Goal: Entertainment & Leisure: Browse casually

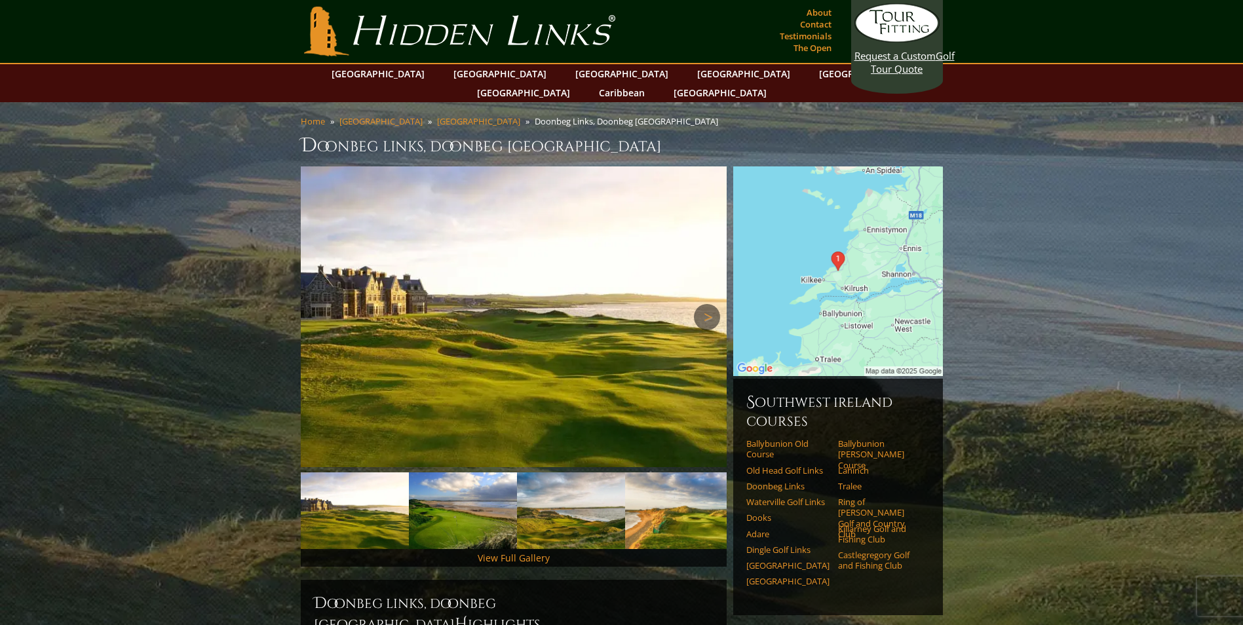
click at [708, 304] on link "Next" at bounding box center [707, 317] width 26 height 26
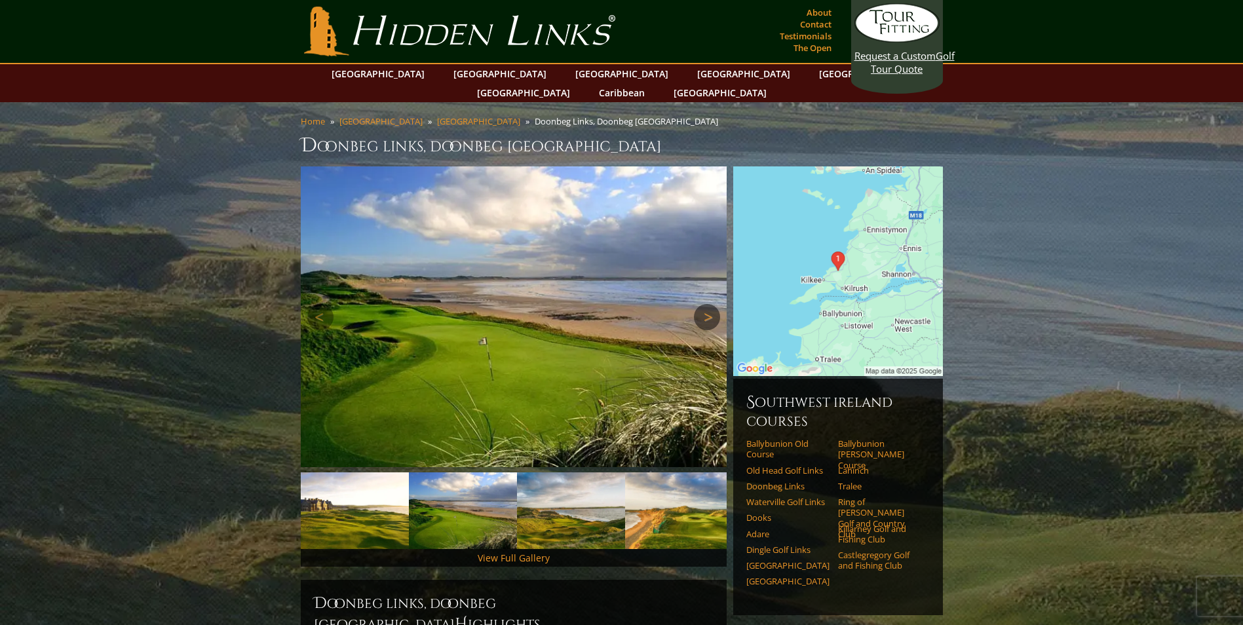
click at [708, 304] on link "Next" at bounding box center [707, 317] width 26 height 26
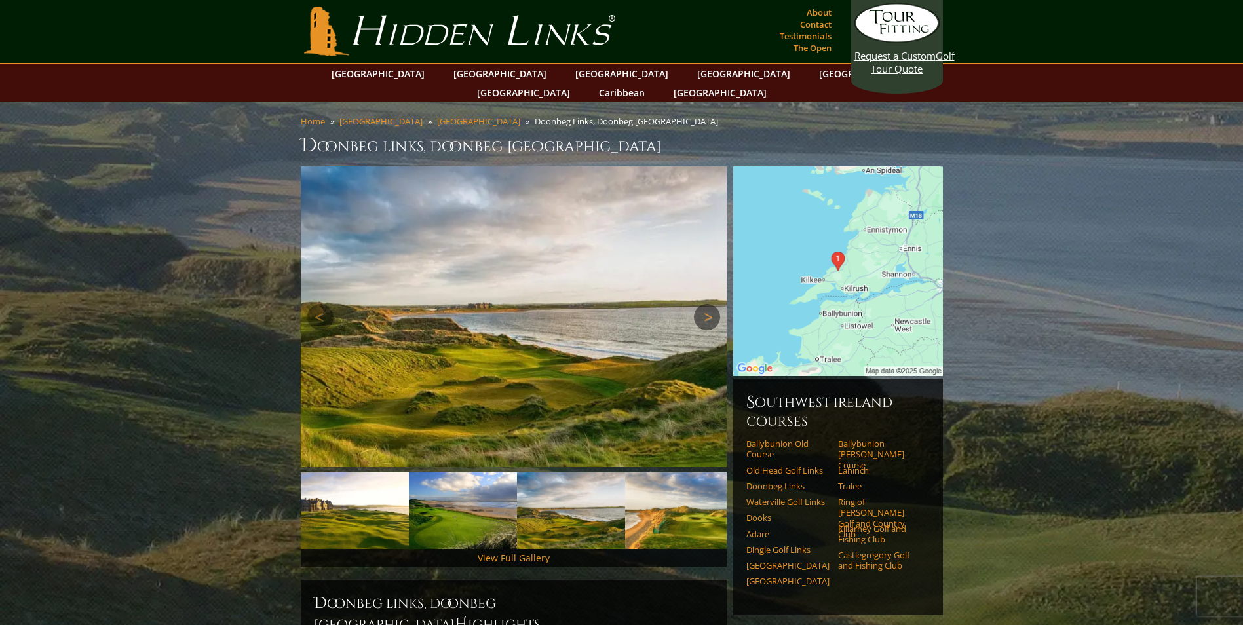
click at [708, 304] on link "Next" at bounding box center [707, 317] width 26 height 26
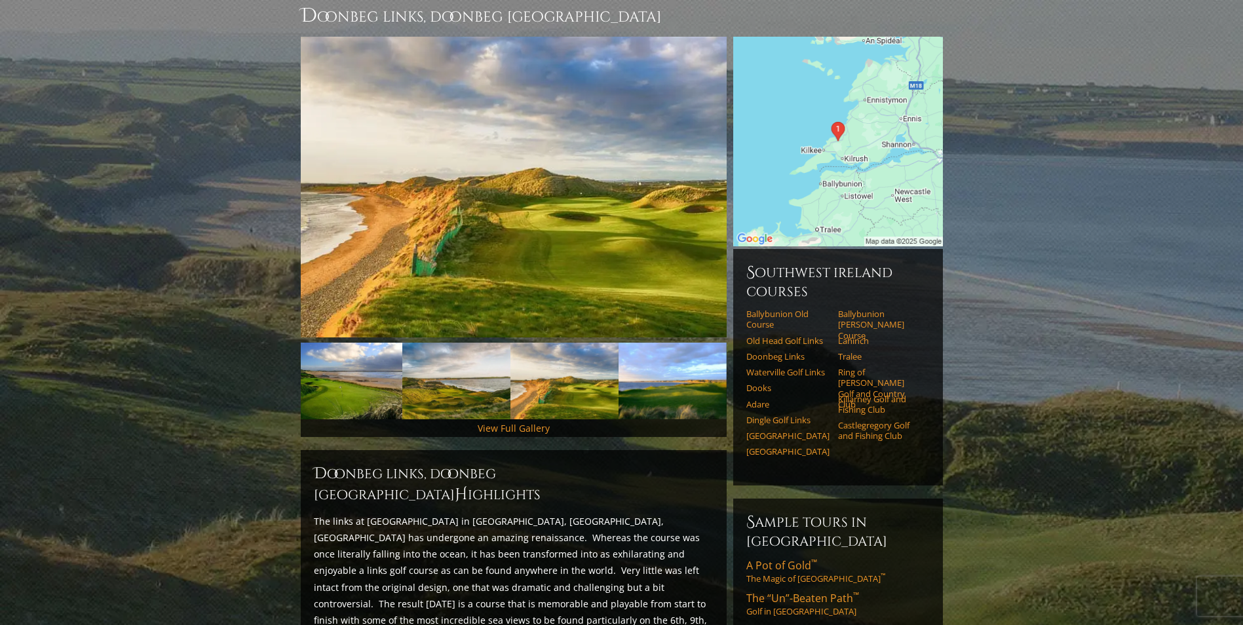
scroll to position [111, 0]
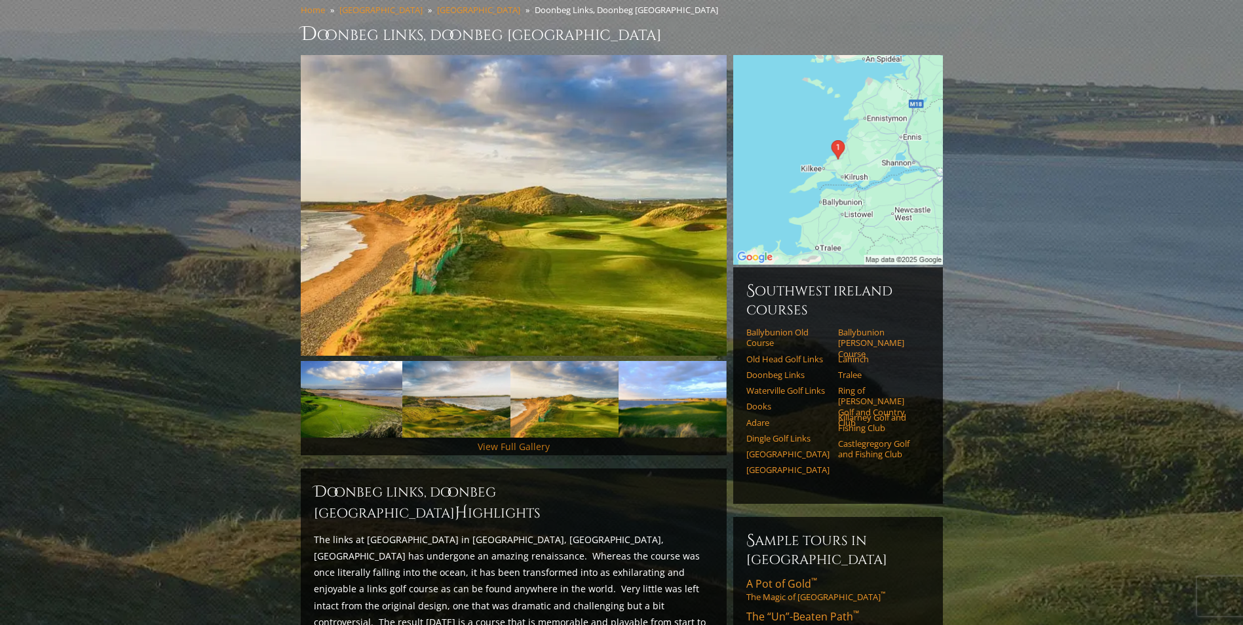
click at [507, 440] on link "View Full Gallery" at bounding box center [514, 446] width 72 height 12
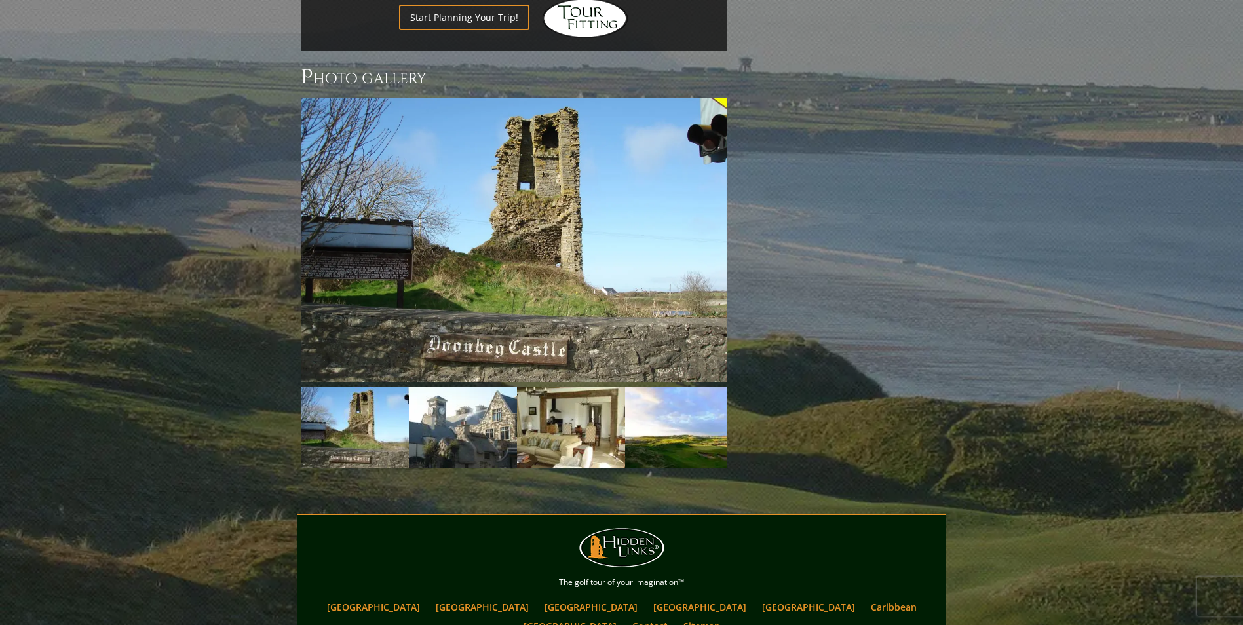
scroll to position [1155, 0]
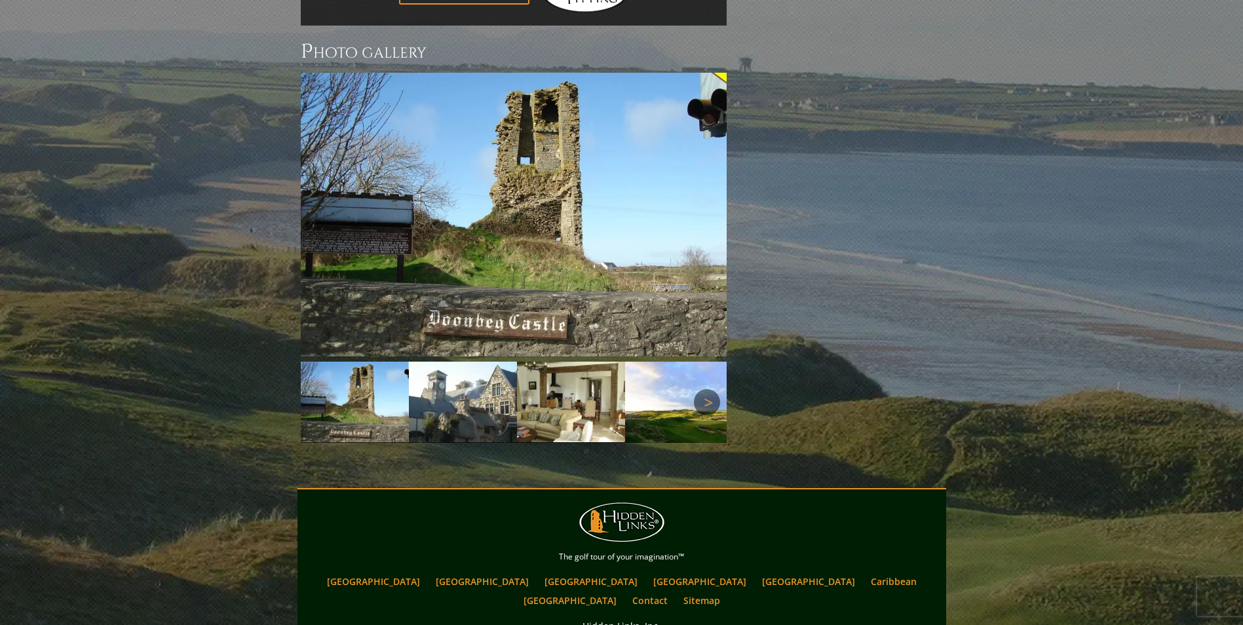
click at [710, 389] on link "Next" at bounding box center [707, 402] width 26 height 26
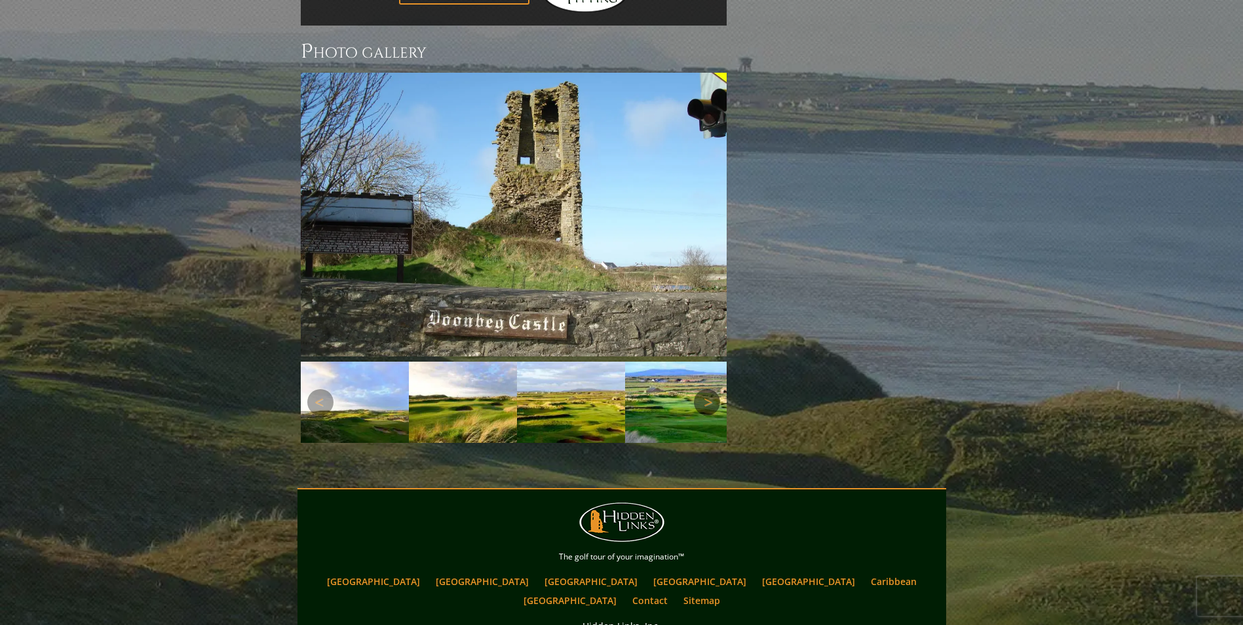
click at [710, 389] on link "Next" at bounding box center [707, 402] width 26 height 26
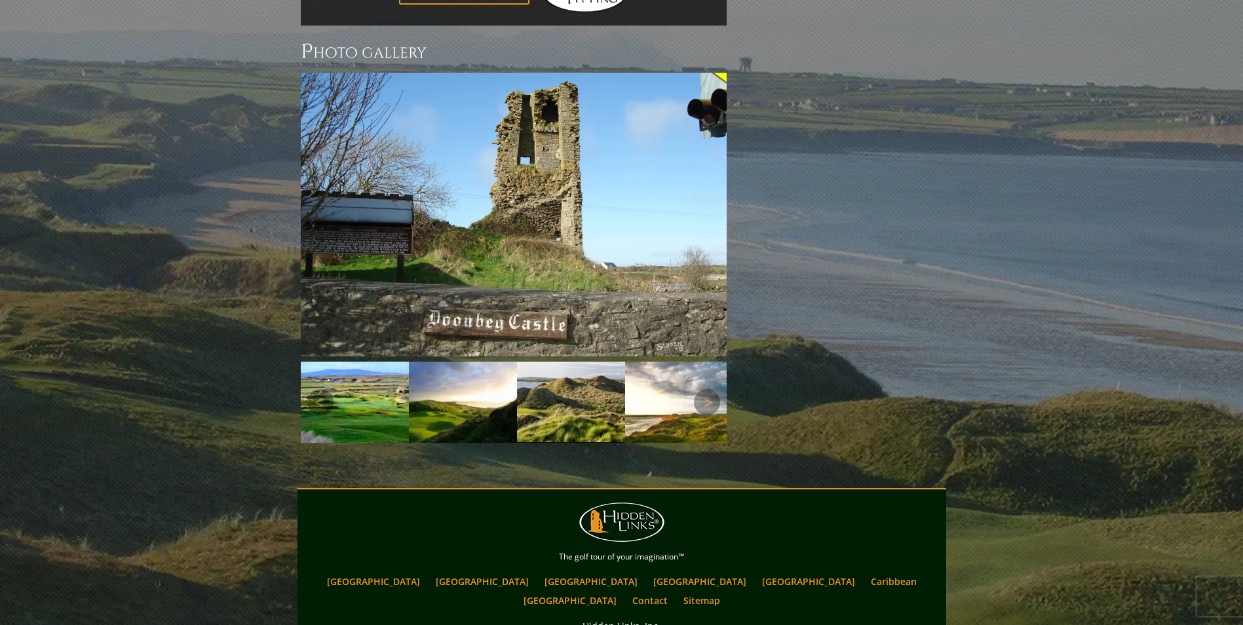
click at [364, 362] on img at bounding box center [355, 402] width 108 height 81
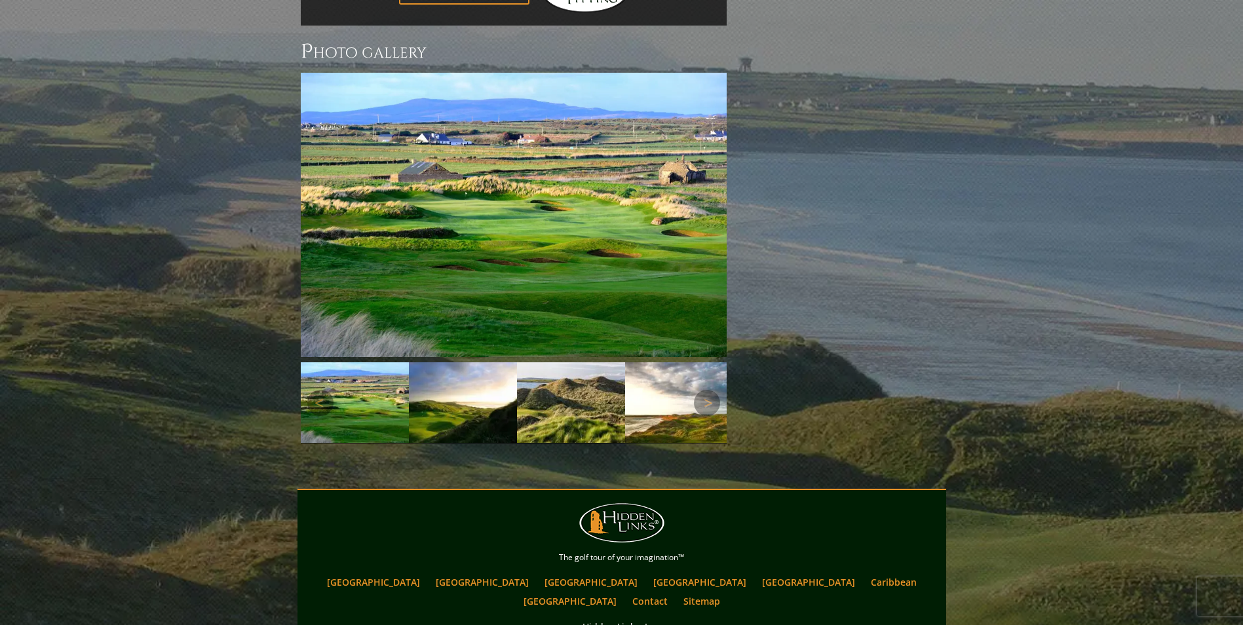
scroll to position [1090, 0]
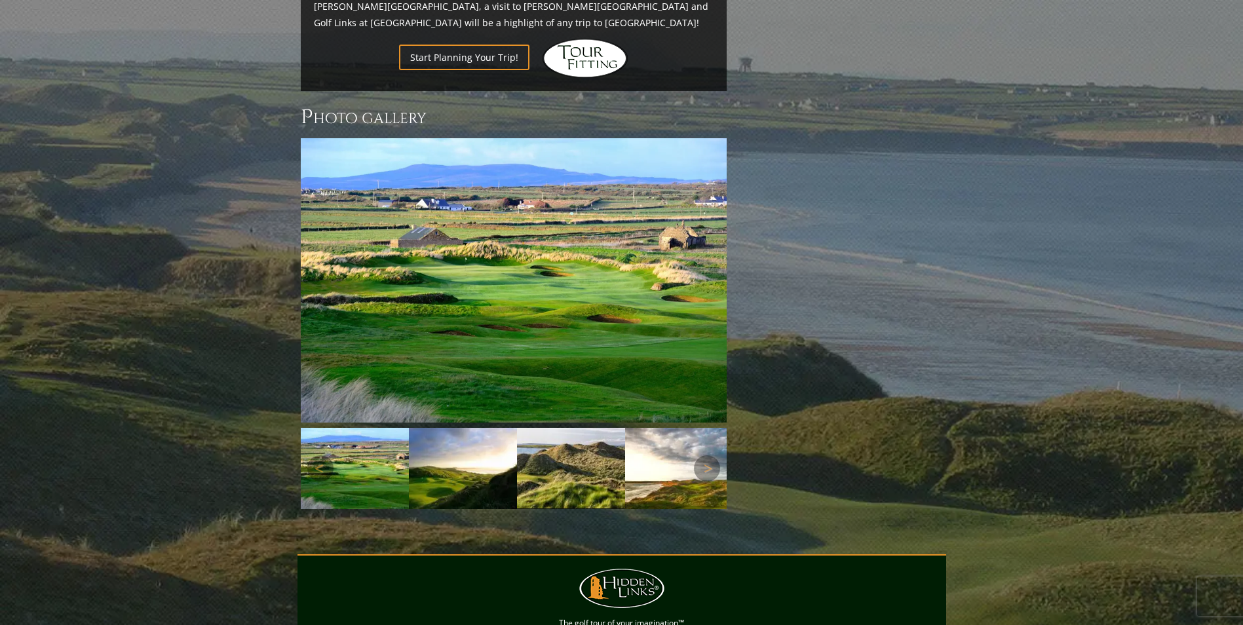
click at [437, 428] on img at bounding box center [463, 468] width 108 height 81
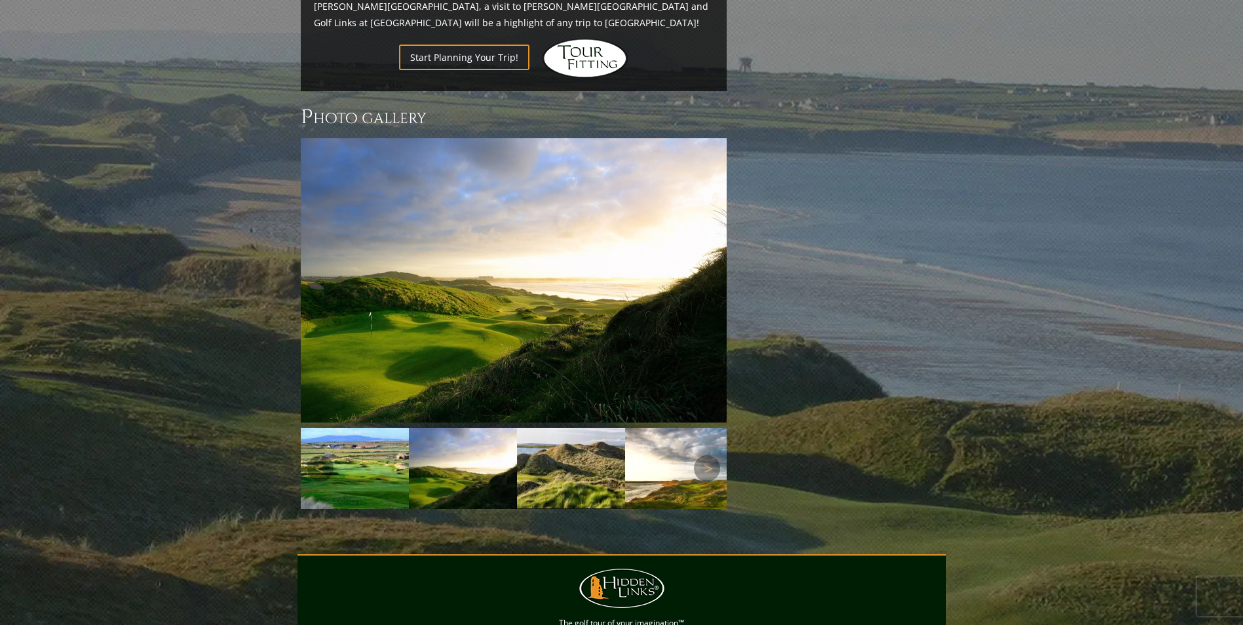
click at [558, 428] on img at bounding box center [571, 468] width 108 height 81
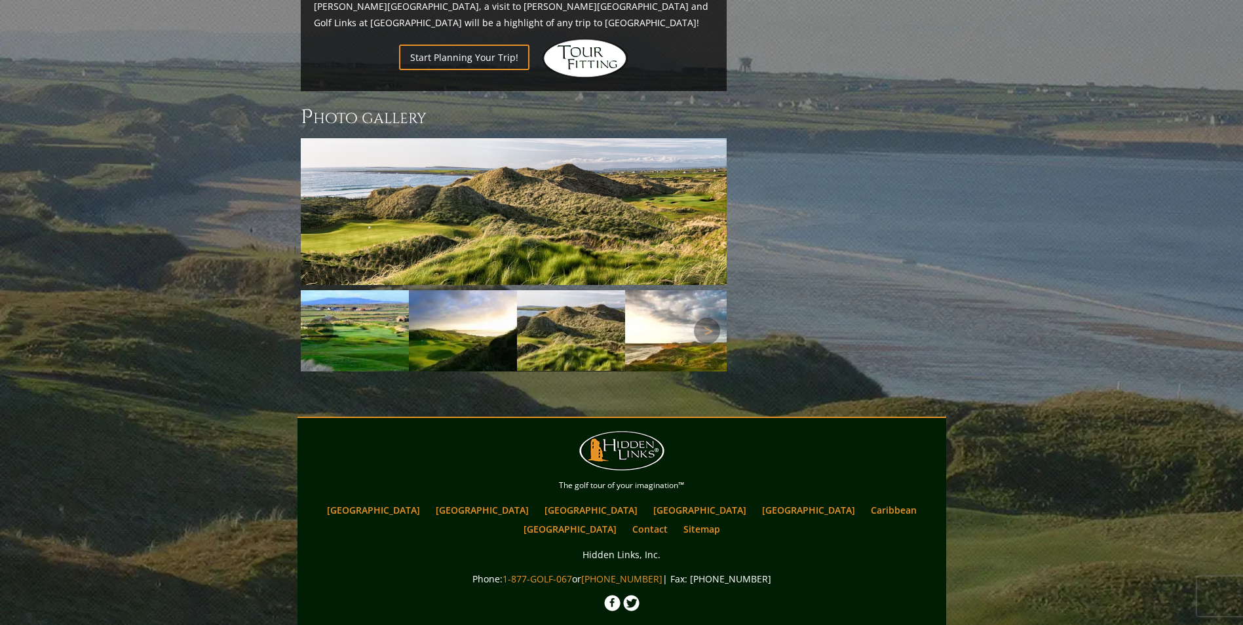
click at [463, 290] on img at bounding box center [463, 330] width 108 height 81
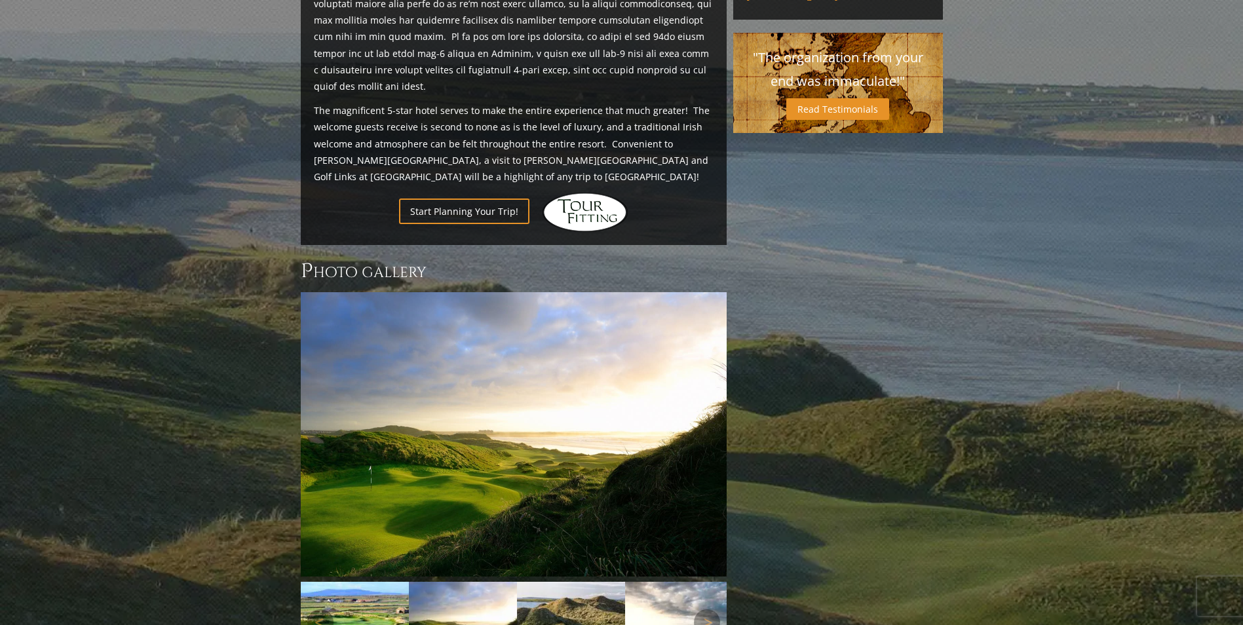
scroll to position [959, 0]
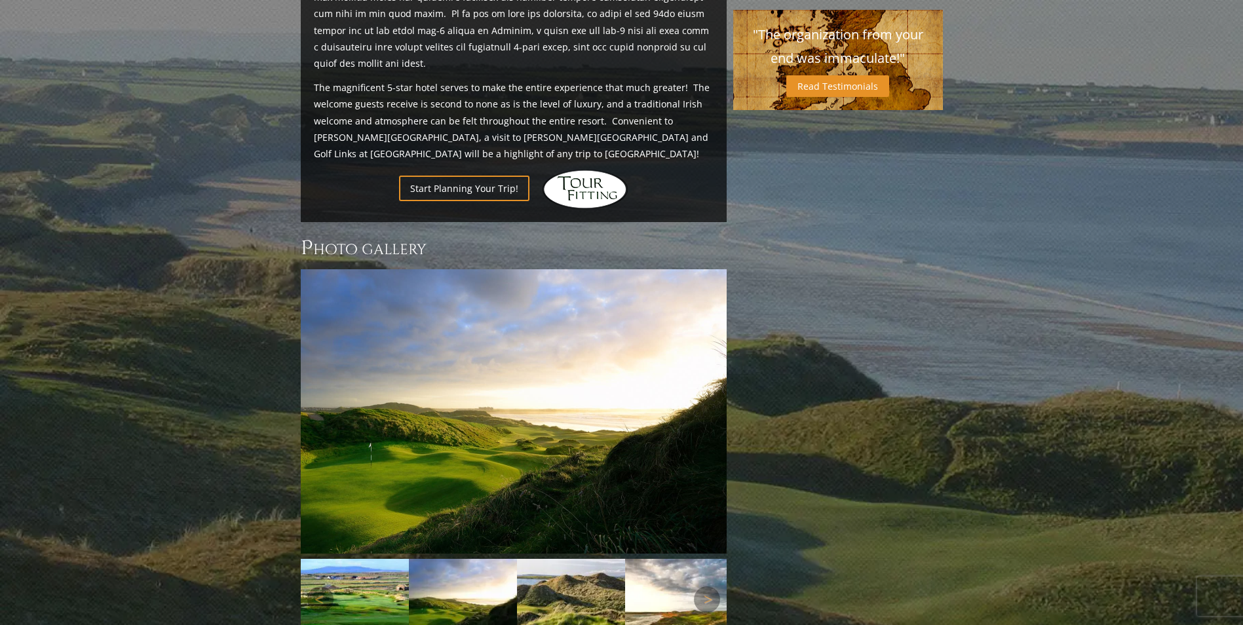
click at [573, 559] on img at bounding box center [571, 599] width 108 height 81
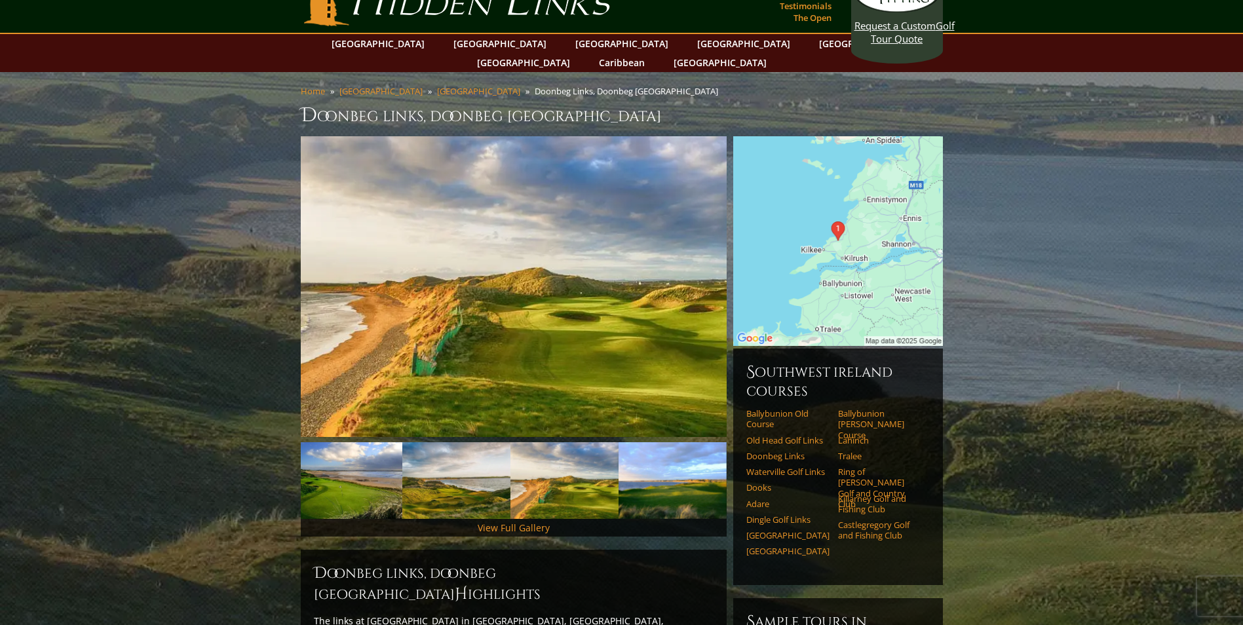
scroll to position [0, 0]
